Goal: Task Accomplishment & Management: Use online tool/utility

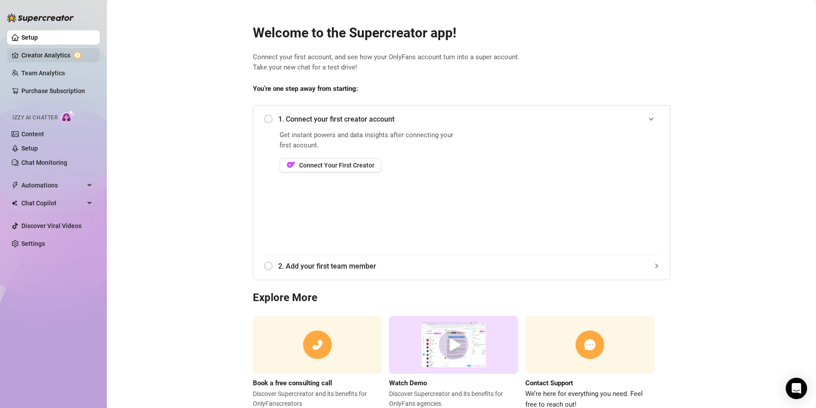
click at [42, 52] on link "Creator Analytics" at bounding box center [56, 55] width 71 height 14
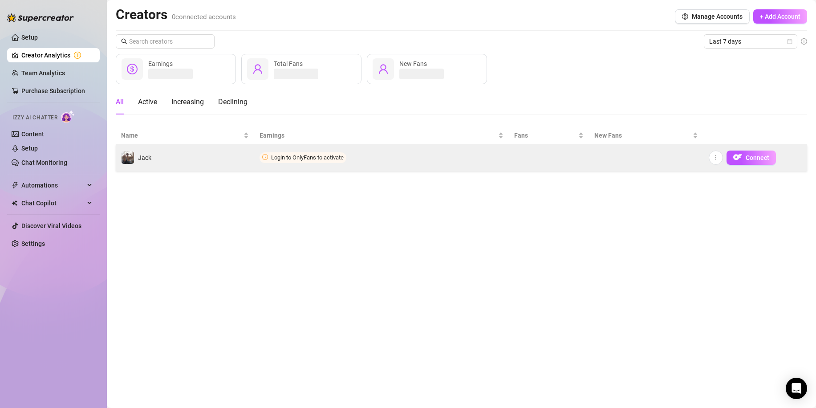
click at [255, 165] on td "Login to OnlyFans to activate" at bounding box center [381, 157] width 255 height 27
click at [291, 155] on span "Login to OnlyFans to activate" at bounding box center [307, 157] width 73 height 7
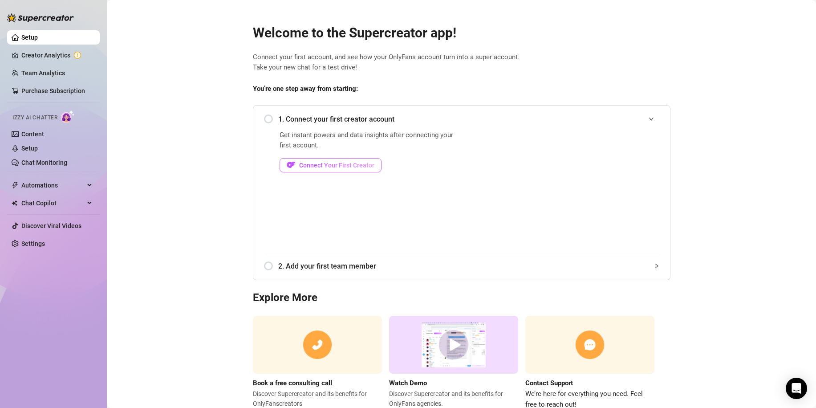
click at [350, 165] on span "Connect Your First Creator" at bounding box center [336, 165] width 75 height 7
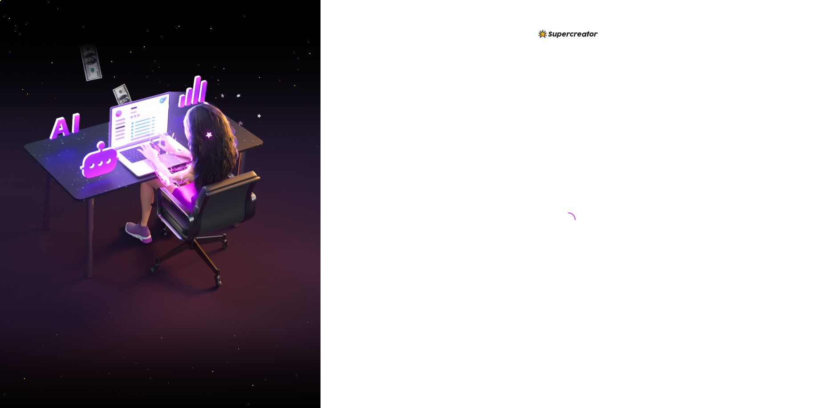
click at [423, 361] on div at bounding box center [569, 204] width 496 height 408
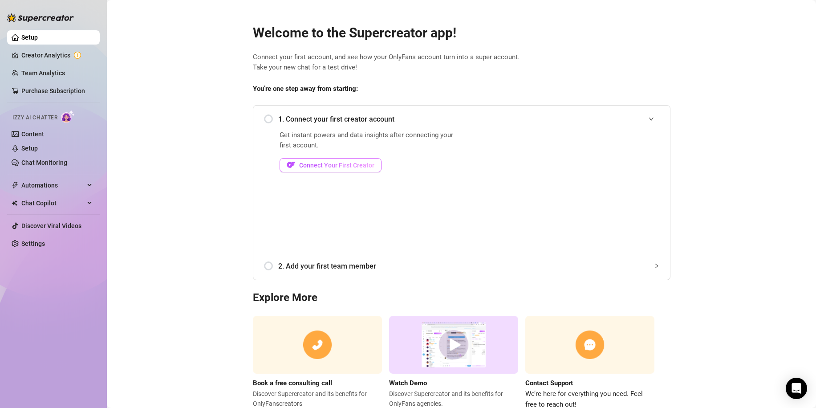
click at [314, 162] on span "Connect Your First Creator" at bounding box center [336, 165] width 75 height 7
